Goal: Task Accomplishment & Management: Complete application form

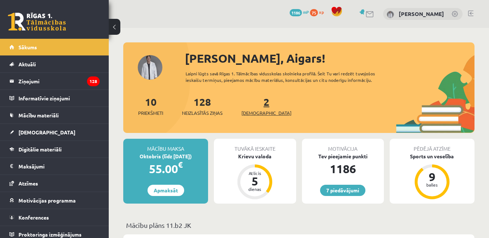
click at [253, 115] on span "[DEMOGRAPHIC_DATA]" at bounding box center [267, 113] width 50 height 7
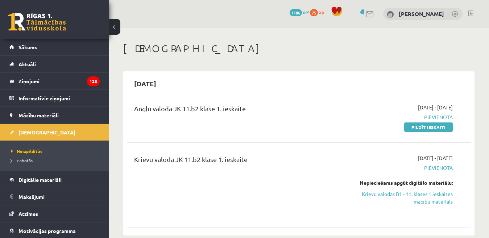
scroll to position [36, 0]
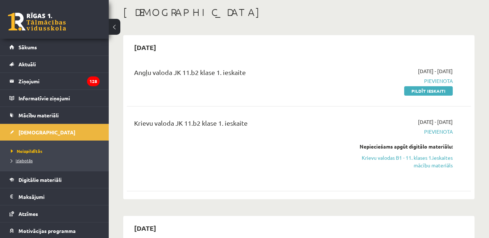
click at [21, 161] on span "Izlabotās" at bounding box center [22, 161] width 22 height 6
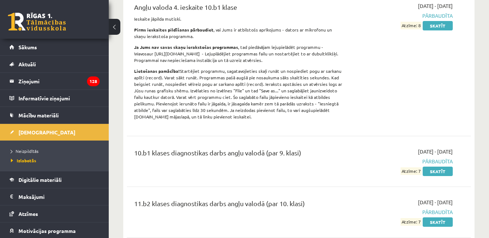
scroll to position [290, 0]
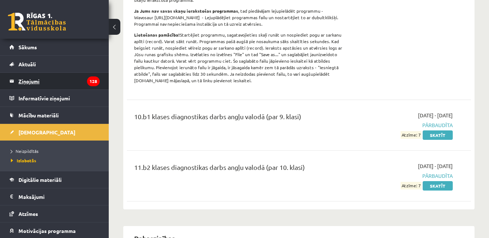
click at [35, 81] on legend "Ziņojumi 128" at bounding box center [59, 81] width 81 height 17
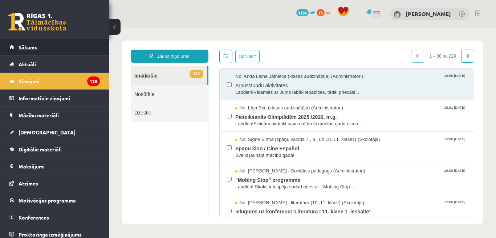
click at [32, 46] on span "Sākums" at bounding box center [28, 47] width 19 height 7
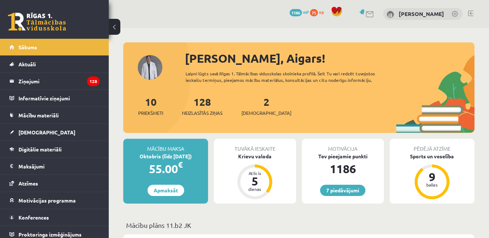
drag, startPoint x: 470, startPoint y: 13, endPoint x: 471, endPoint y: 9, distance: 4.1
click at [471, 13] on link at bounding box center [470, 14] width 5 height 6
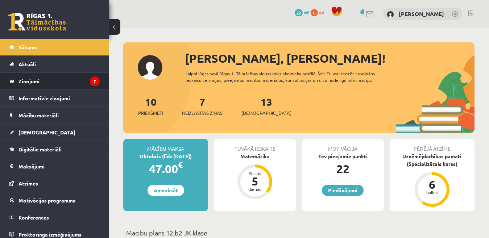
click at [26, 83] on legend "Ziņojumi 7" at bounding box center [59, 81] width 81 height 17
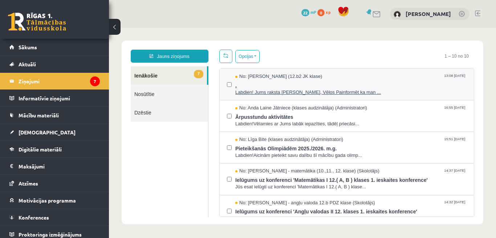
click at [265, 94] on span "Labdien! Jums raksta Leons Laikovskis, Vēlos Painformēt ka man ..." at bounding box center [350, 92] width 231 height 7
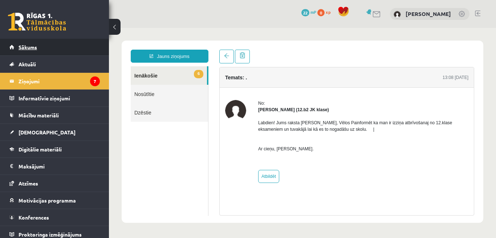
click at [30, 48] on span "Sākums" at bounding box center [28, 47] width 19 height 7
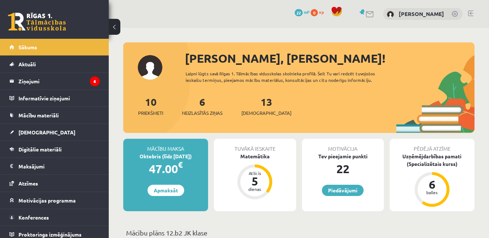
click at [472, 12] on link at bounding box center [470, 14] width 5 height 6
click at [247, 115] on span "[DEMOGRAPHIC_DATA]" at bounding box center [267, 113] width 50 height 7
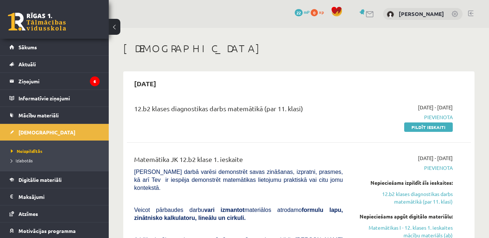
drag, startPoint x: 425, startPoint y: 128, endPoint x: 282, endPoint y: 36, distance: 170.3
click at [426, 128] on link "Pildīt ieskaiti" at bounding box center [429, 127] width 49 height 9
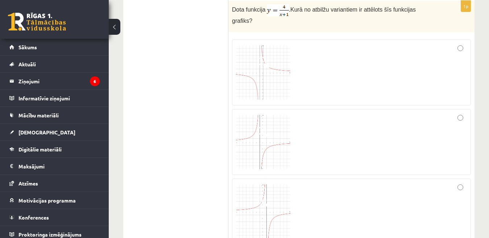
scroll to position [181, 0]
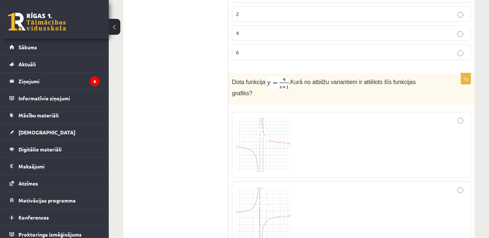
click at [262, 143] on img at bounding box center [263, 145] width 54 height 54
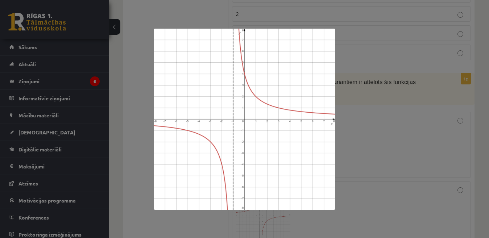
click at [378, 115] on div at bounding box center [244, 119] width 489 height 238
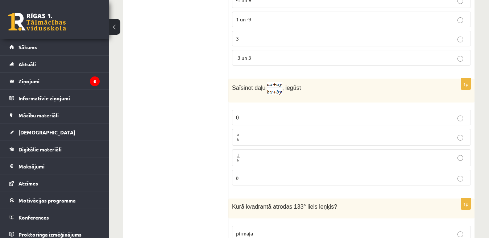
scroll to position [544, 0]
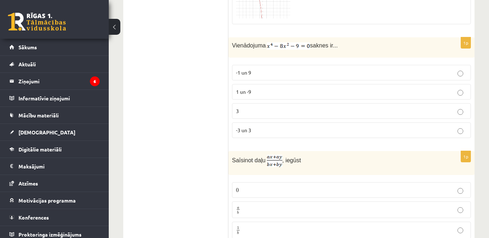
click at [458, 69] on p "-1 un 9" at bounding box center [351, 73] width 231 height 8
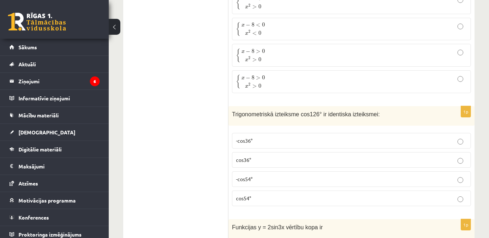
scroll to position [1125, 0]
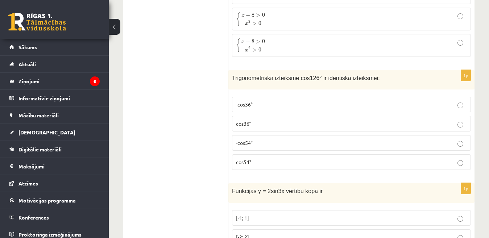
click at [442, 139] on p "-cos54°" at bounding box center [351, 143] width 231 height 8
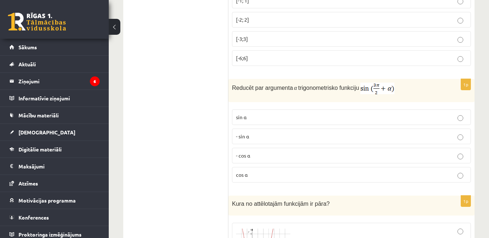
scroll to position [1379, 0]
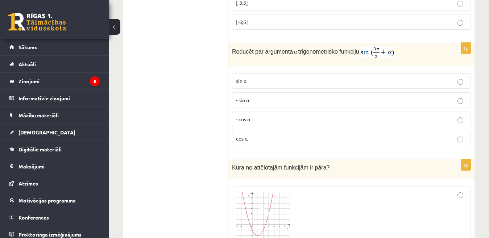
click at [454, 116] on p "- cos ⁡α" at bounding box center [351, 120] width 231 height 8
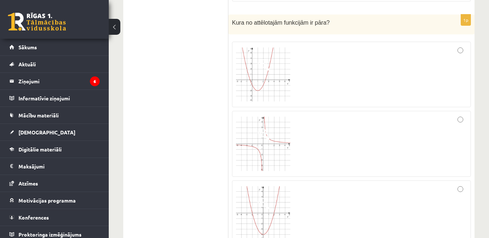
scroll to position [1596, 0]
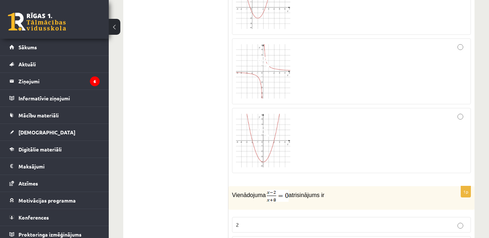
click at [324, 129] on div at bounding box center [351, 140] width 231 height 57
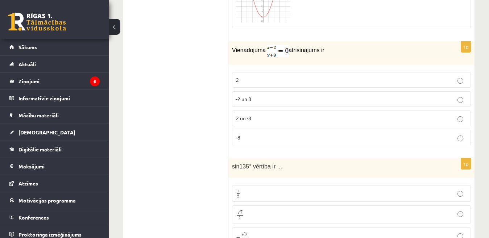
scroll to position [1778, 0]
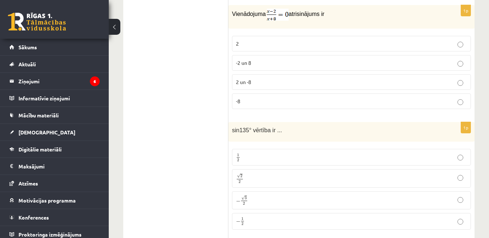
click at [386, 78] on p "2 un -8" at bounding box center [351, 82] width 231 height 8
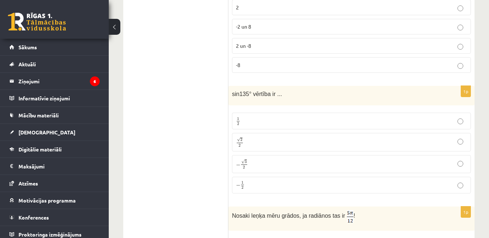
click at [314, 137] on p "√ 2 2 2 2" at bounding box center [351, 142] width 231 height 10
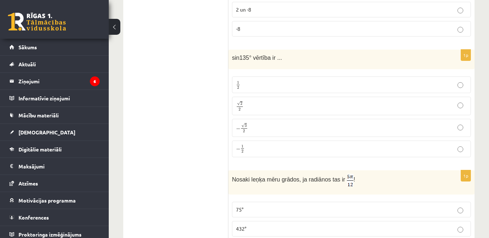
scroll to position [1887, 0]
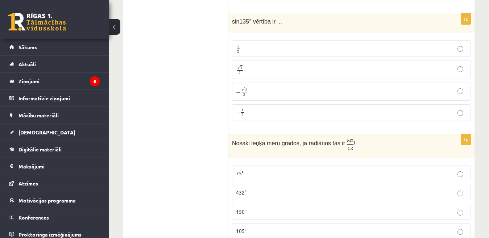
click at [265, 170] on p "75°" at bounding box center [351, 174] width 231 height 8
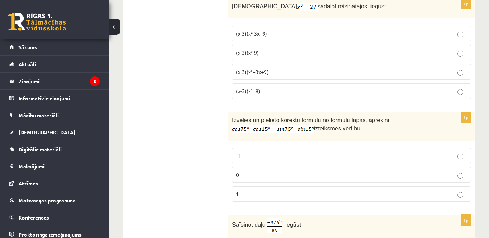
scroll to position [2177, 0]
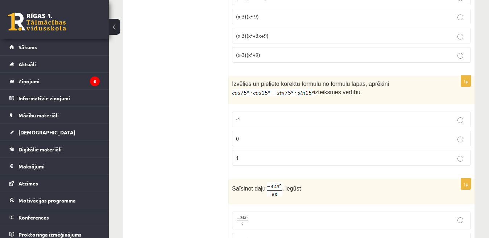
click at [334, 135] on p "0" at bounding box center [351, 139] width 231 height 8
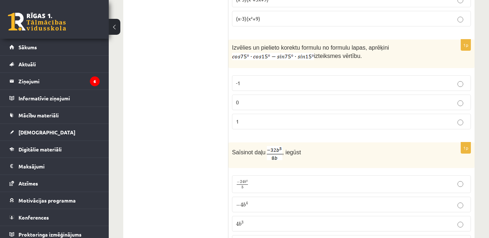
scroll to position [2249, 0]
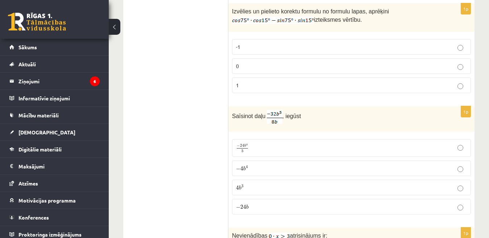
click at [262, 165] on p "− 4 b 4 − 4 b 4" at bounding box center [351, 169] width 231 height 8
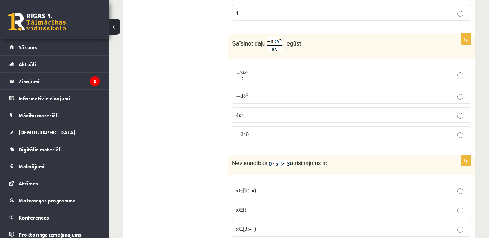
scroll to position [2358, 0]
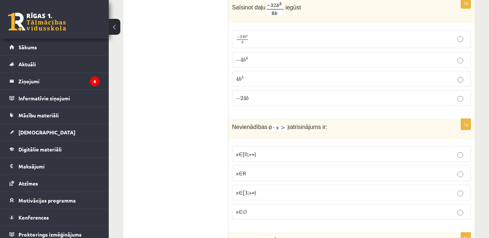
click at [279, 208] on p "x∈∅" at bounding box center [351, 212] width 231 height 8
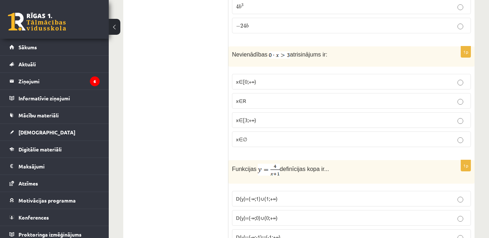
scroll to position [2467, 0]
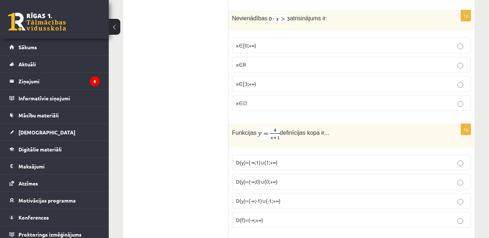
click at [278, 198] on span "D(y)=(-∞;-1)∪(-1;+∞)" at bounding box center [258, 201] width 45 height 7
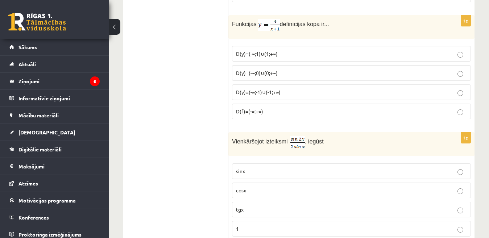
scroll to position [2612, 0]
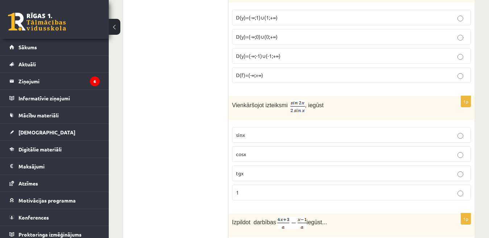
click at [306, 151] on p "cosx" at bounding box center [351, 155] width 231 height 8
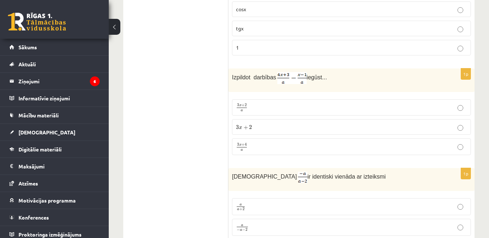
scroll to position [2721, 0]
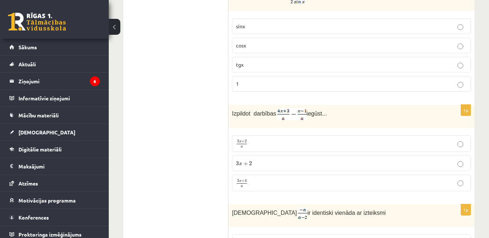
click at [321, 179] on p "3 x + 4 a 3 x + 4 a" at bounding box center [351, 183] width 231 height 9
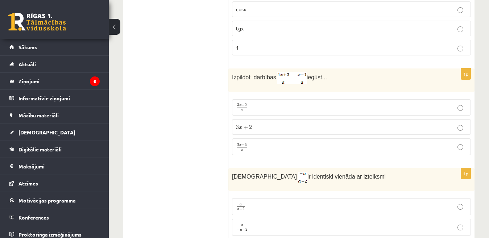
scroll to position [2830, 0]
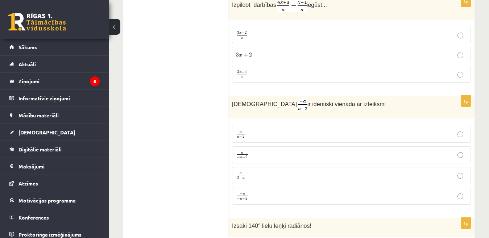
click at [268, 192] on p "− a − a + 2 − a − a + 2" at bounding box center [351, 196] width 231 height 9
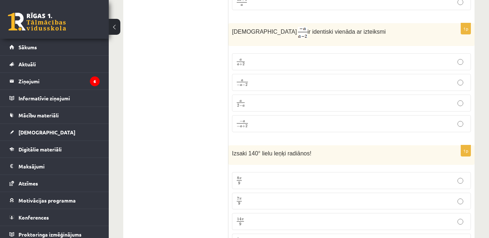
scroll to position [2975, 0]
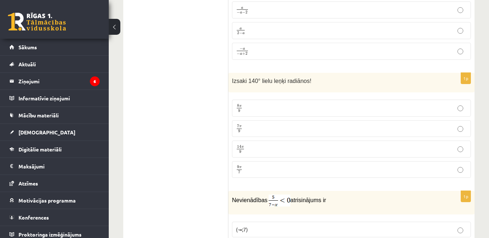
click at [283, 124] on p "7 π 9 7 π 9" at bounding box center [351, 128] width 231 height 9
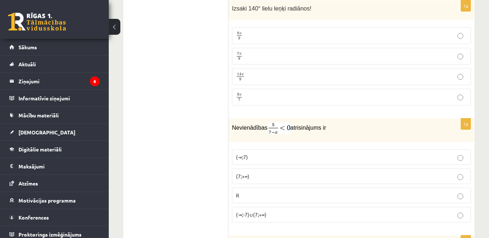
scroll to position [3084, 0]
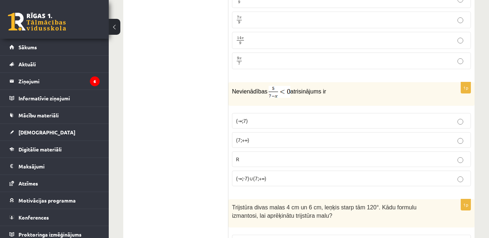
click at [276, 117] on p "(-∞;7)" at bounding box center [351, 121] width 231 height 8
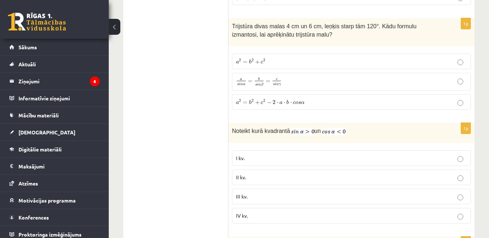
scroll to position [3229, 0]
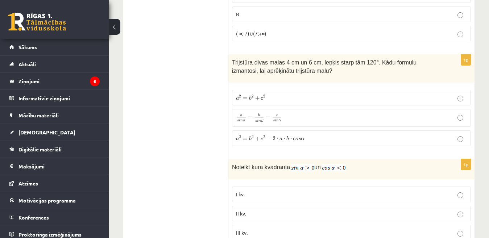
click at [350, 135] on p "a 2 = b 2 + c 2 − 2 ⋅ a ⋅ b ⋅ c o s α a 2 = b 2 + c 2 − 2 ⋅ a ⋅ b ⋅ c o s α" at bounding box center [351, 139] width 231 height 8
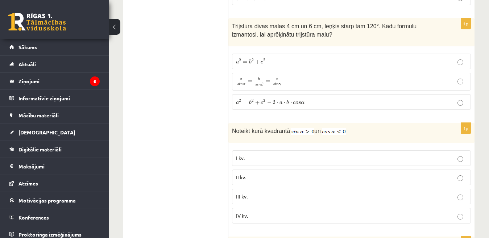
scroll to position [3302, 0]
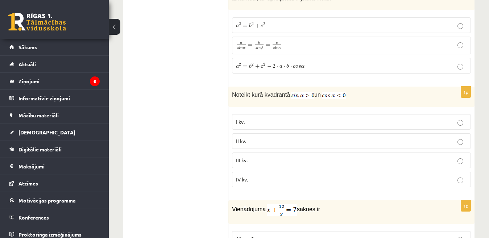
click at [320, 176] on p "IV kv." at bounding box center [351, 180] width 231 height 8
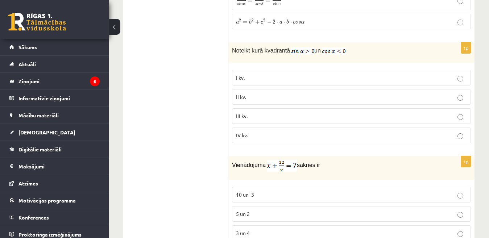
scroll to position [3418, 0]
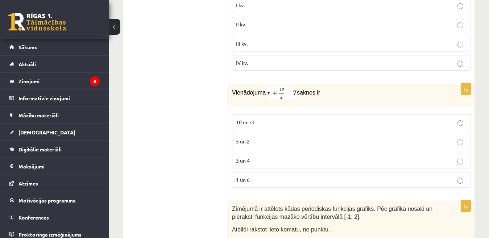
drag, startPoint x: 364, startPoint y: 154, endPoint x: 361, endPoint y: 152, distance: 3.7
click at [362, 157] on p "3 un 4" at bounding box center [351, 161] width 231 height 8
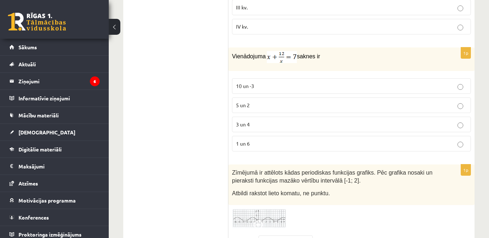
scroll to position [3527, 0]
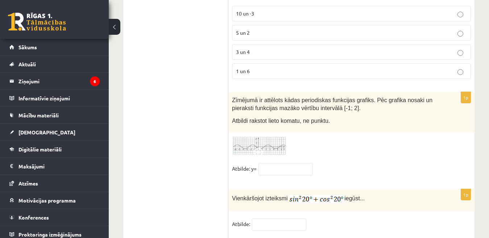
click at [263, 138] on img at bounding box center [259, 146] width 54 height 20
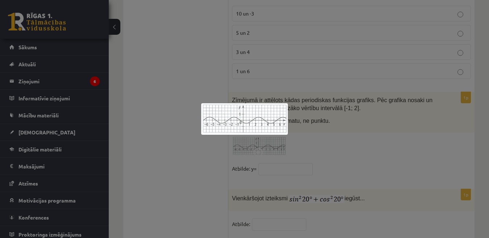
click at [323, 143] on div at bounding box center [244, 119] width 489 height 238
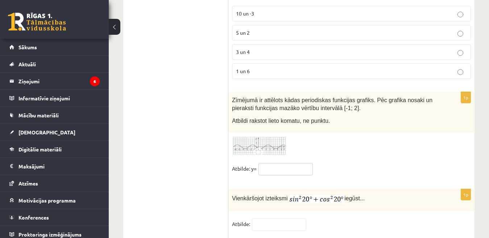
click at [296, 163] on input "text" at bounding box center [286, 169] width 54 height 12
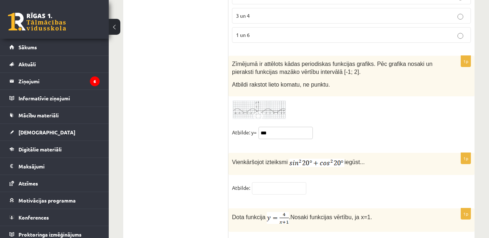
scroll to position [3600, 0]
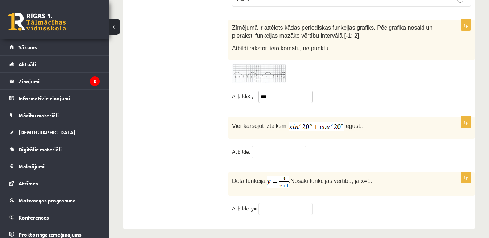
type input "***"
click at [271, 146] on input "text" at bounding box center [279, 152] width 54 height 12
type input "*"
click at [295, 203] on input "text" at bounding box center [286, 209] width 54 height 12
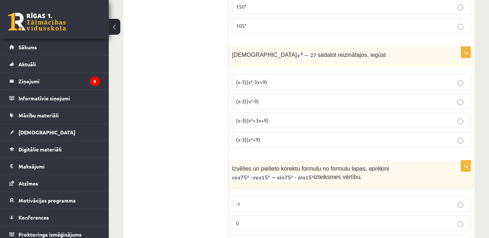
scroll to position [2086, 0]
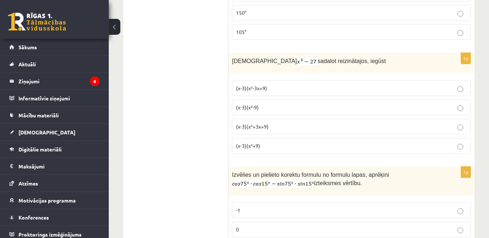
type input "*"
click at [309, 123] on p "(x-3)(x²+3x+9)" at bounding box center [351, 127] width 231 height 8
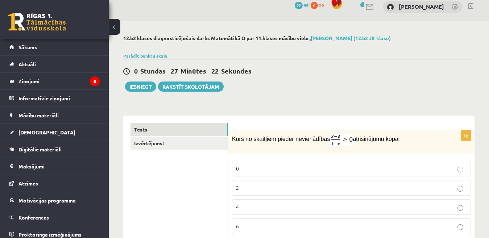
scroll to position [0, 0]
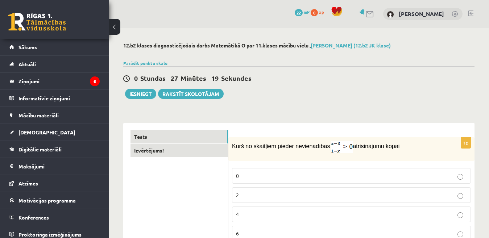
click at [152, 152] on link "Izvērtējums!" at bounding box center [180, 150] width 98 height 13
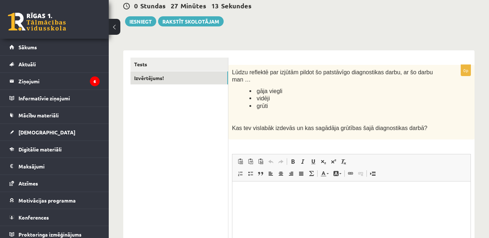
scroll to position [109, 0]
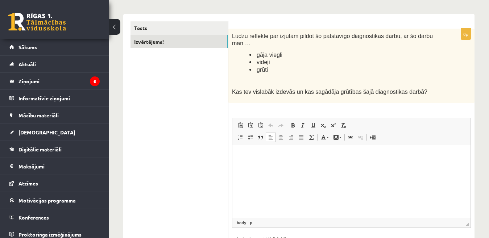
click at [282, 167] on html at bounding box center [352, 156] width 238 height 22
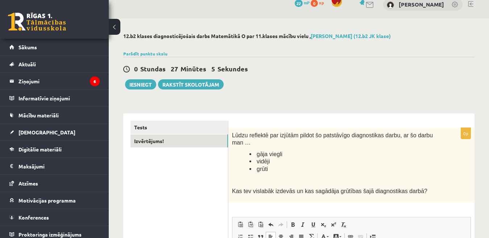
scroll to position [0, 0]
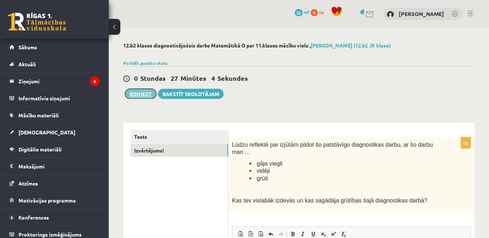
click at [136, 92] on button "Iesniegt" at bounding box center [140, 94] width 31 height 10
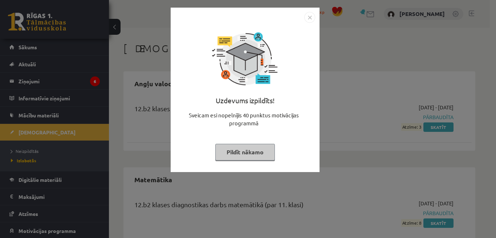
click at [250, 154] on button "Pildīt nākamo" at bounding box center [245, 152] width 60 height 17
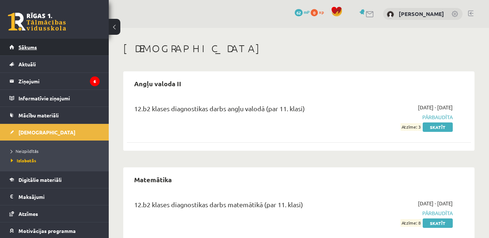
click at [34, 48] on span "Sākums" at bounding box center [28, 47] width 19 height 7
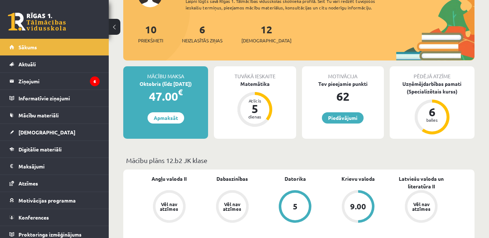
scroll to position [36, 0]
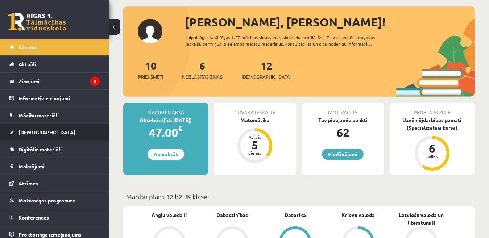
click at [33, 134] on span "[DEMOGRAPHIC_DATA]" at bounding box center [47, 132] width 57 height 7
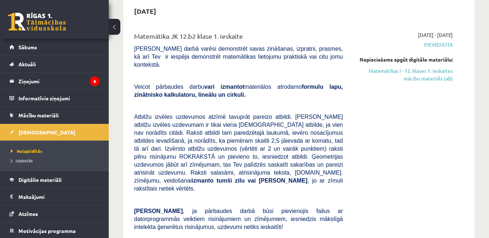
scroll to position [109, 0]
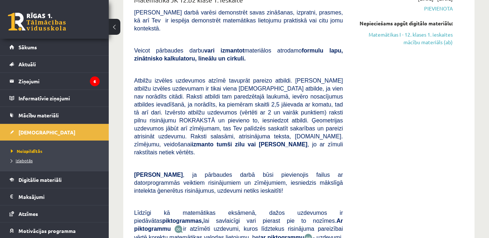
click at [26, 160] on span "Izlabotās" at bounding box center [22, 161] width 22 height 6
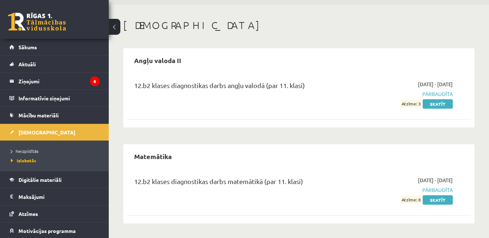
scroll to position [23, 0]
click at [26, 48] on span "Sākums" at bounding box center [28, 47] width 19 height 7
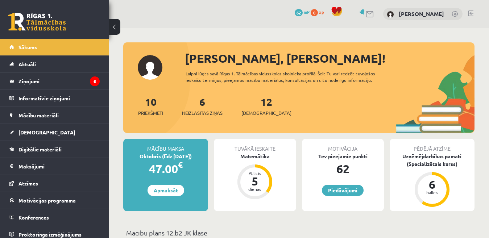
click at [471, 14] on link at bounding box center [470, 14] width 5 height 6
click at [251, 115] on span "[DEMOGRAPHIC_DATA]" at bounding box center [267, 113] width 50 height 7
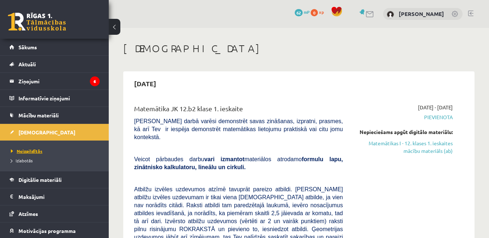
click at [37, 154] on span "Neizpildītās" at bounding box center [27, 151] width 32 height 6
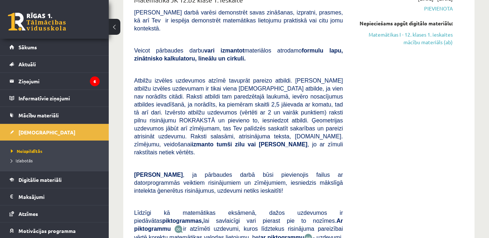
scroll to position [36, 0]
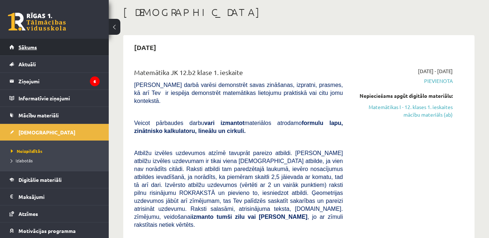
click at [37, 44] on link "Sākums" at bounding box center [54, 47] width 90 height 17
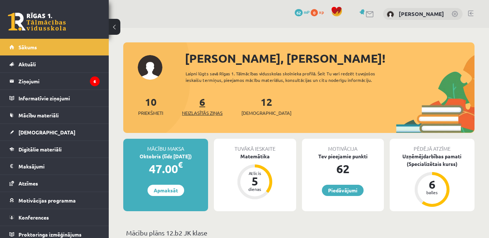
click at [204, 115] on span "Neizlasītās ziņas" at bounding box center [202, 113] width 41 height 7
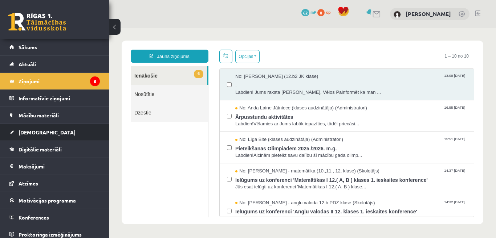
click at [28, 134] on span "[DEMOGRAPHIC_DATA]" at bounding box center [47, 132] width 57 height 7
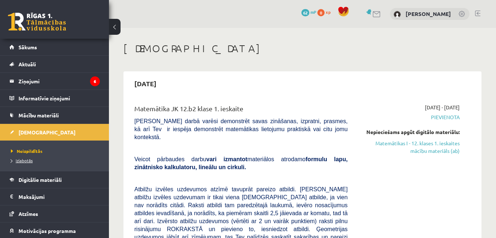
click at [24, 163] on span "Izlabotās" at bounding box center [22, 161] width 22 height 6
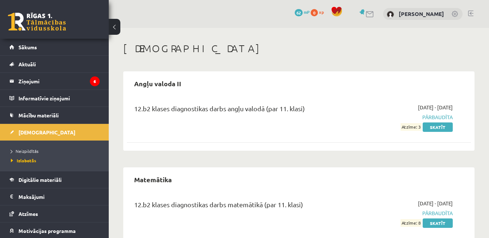
scroll to position [23, 0]
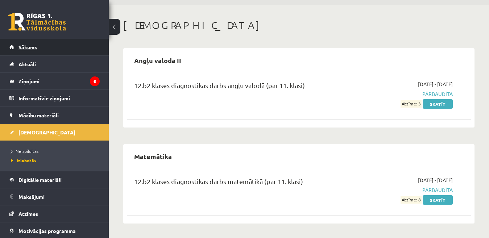
click at [30, 47] on span "Sākums" at bounding box center [28, 47] width 19 height 7
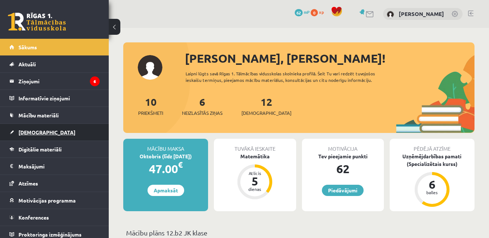
click at [33, 135] on span "[DEMOGRAPHIC_DATA]" at bounding box center [47, 132] width 57 height 7
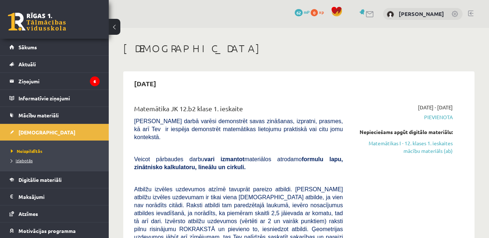
click at [30, 163] on span "Izlabotās" at bounding box center [22, 161] width 22 height 6
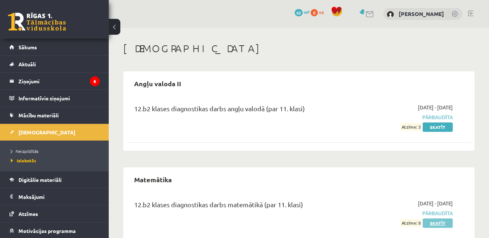
click at [438, 224] on link "Skatīt" at bounding box center [438, 223] width 30 height 9
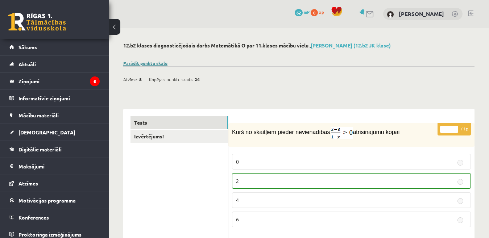
click at [154, 64] on link "Parādīt punktu skalu" at bounding box center [145, 63] width 44 height 6
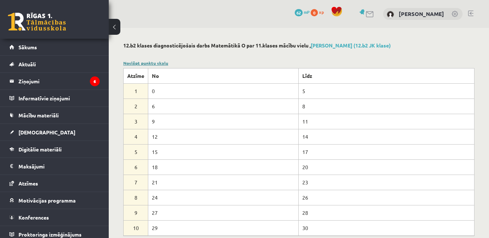
click at [153, 64] on link "Noslēpt punktu skalu" at bounding box center [145, 63] width 45 height 6
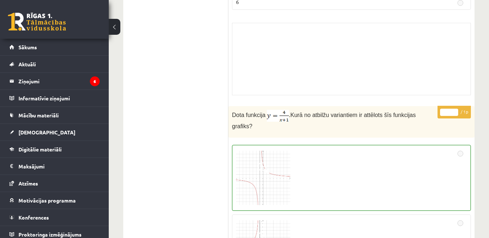
scroll to position [254, 0]
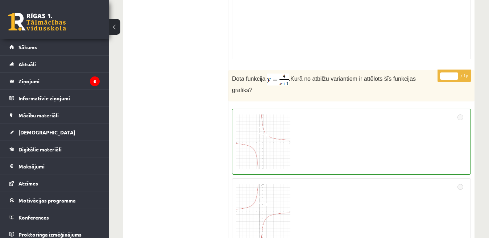
click at [260, 134] on img at bounding box center [263, 142] width 54 height 54
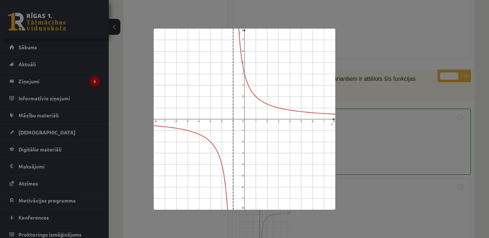
click at [306, 148] on img at bounding box center [245, 119] width 182 height 181
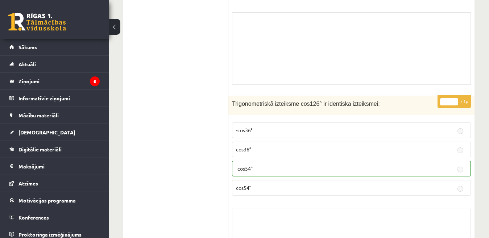
scroll to position [1705, 0]
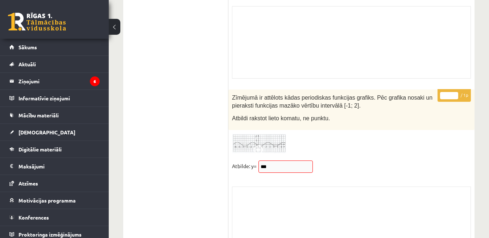
scroll to position [5805, 0]
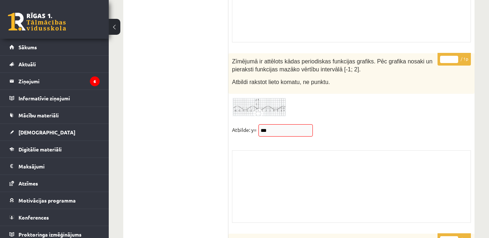
click at [271, 124] on input "***" at bounding box center [286, 130] width 54 height 12
click at [264, 126] on input "***" at bounding box center [286, 130] width 54 height 12
click at [260, 124] on input "***" at bounding box center [286, 130] width 54 height 12
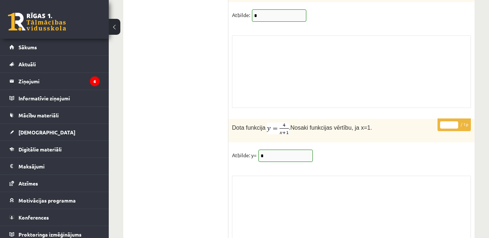
scroll to position [6089, 0]
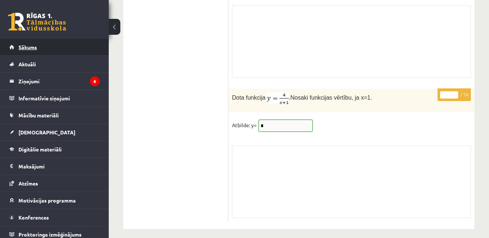
click at [34, 49] on span "Sākums" at bounding box center [28, 47] width 19 height 7
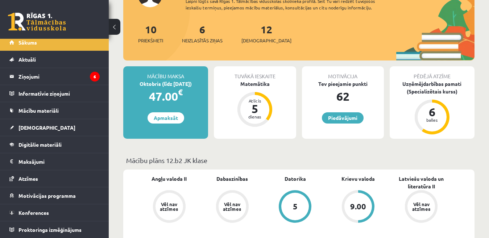
scroll to position [36, 0]
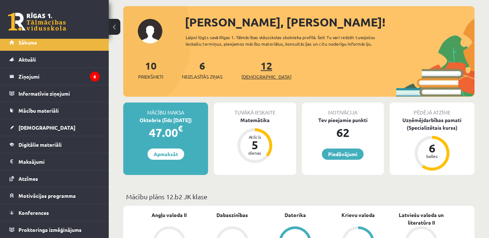
click at [250, 80] on span "[DEMOGRAPHIC_DATA]" at bounding box center [267, 76] width 50 height 7
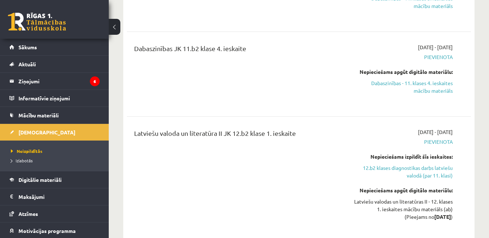
scroll to position [1541, 0]
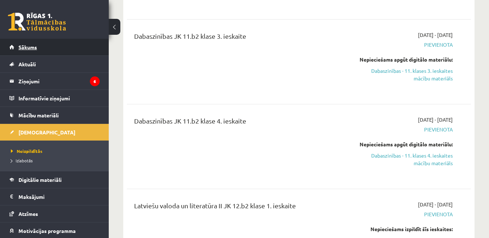
click at [38, 45] on link "Sākums" at bounding box center [54, 47] width 90 height 17
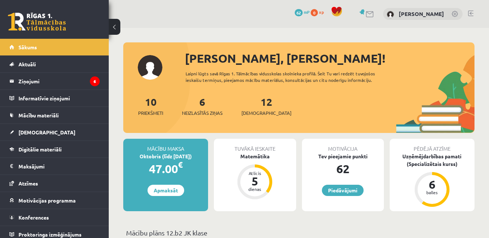
click at [471, 12] on link at bounding box center [470, 14] width 5 height 6
